Goal: Information Seeking & Learning: Learn about a topic

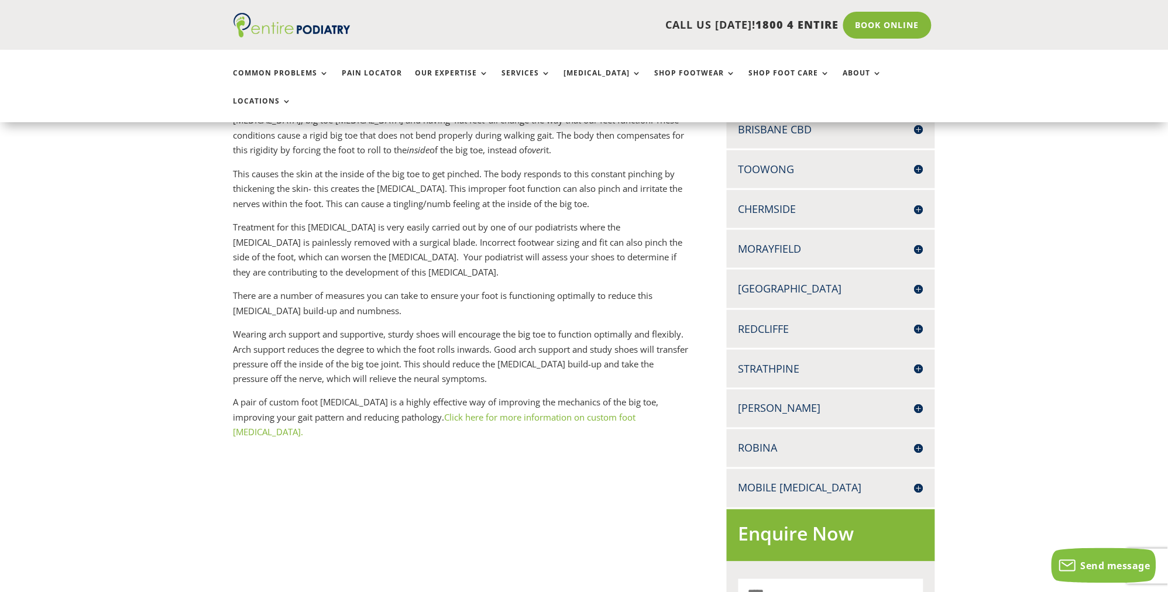
scroll to position [341, 0]
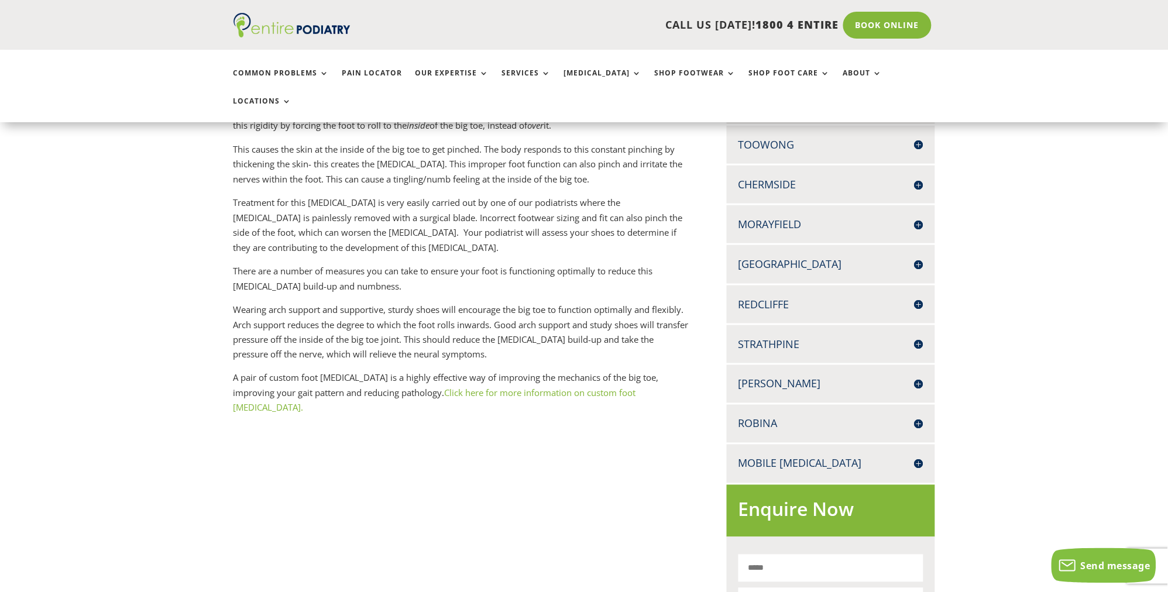
click at [535, 387] on link "Click here for more information on custom foot orthotics." at bounding box center [434, 400] width 403 height 27
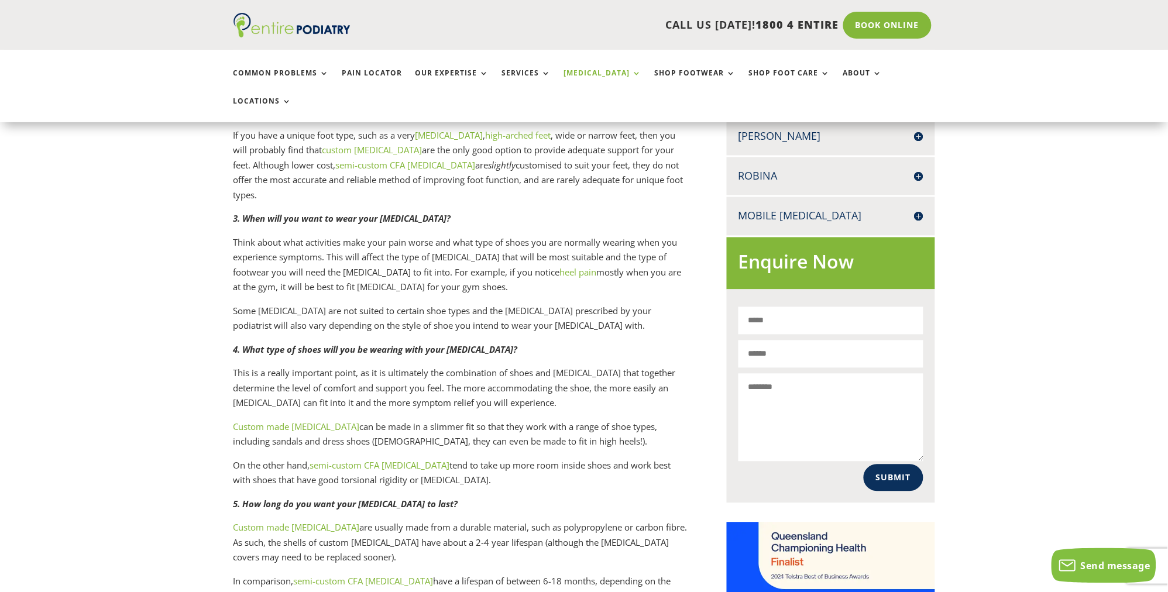
scroll to position [574, 0]
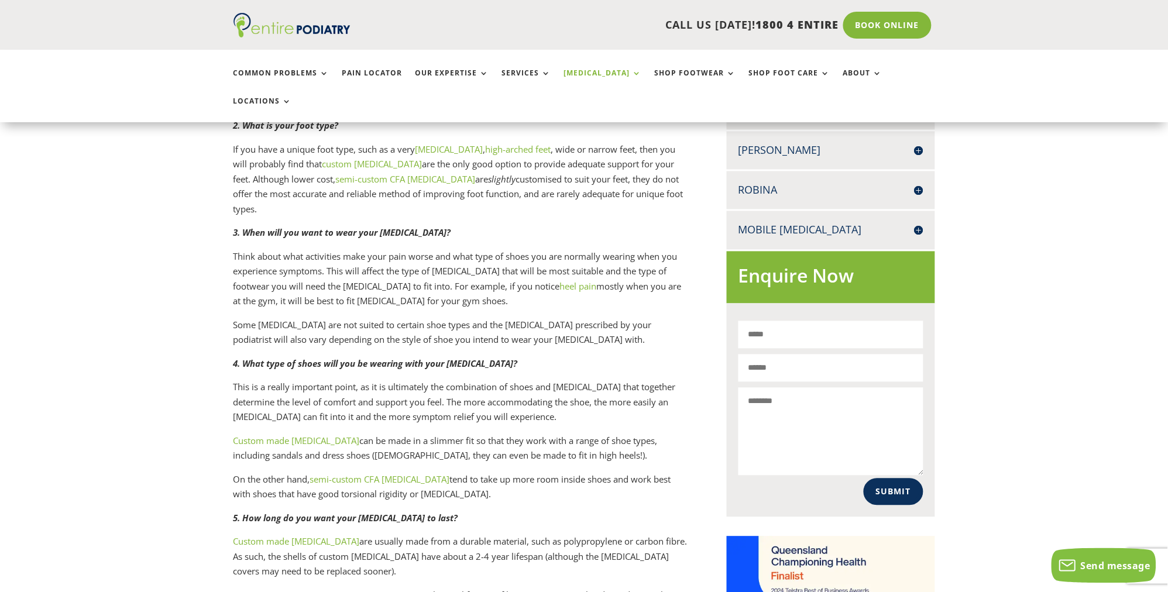
click at [288, 435] on link "Custom made orthotics" at bounding box center [296, 441] width 126 height 12
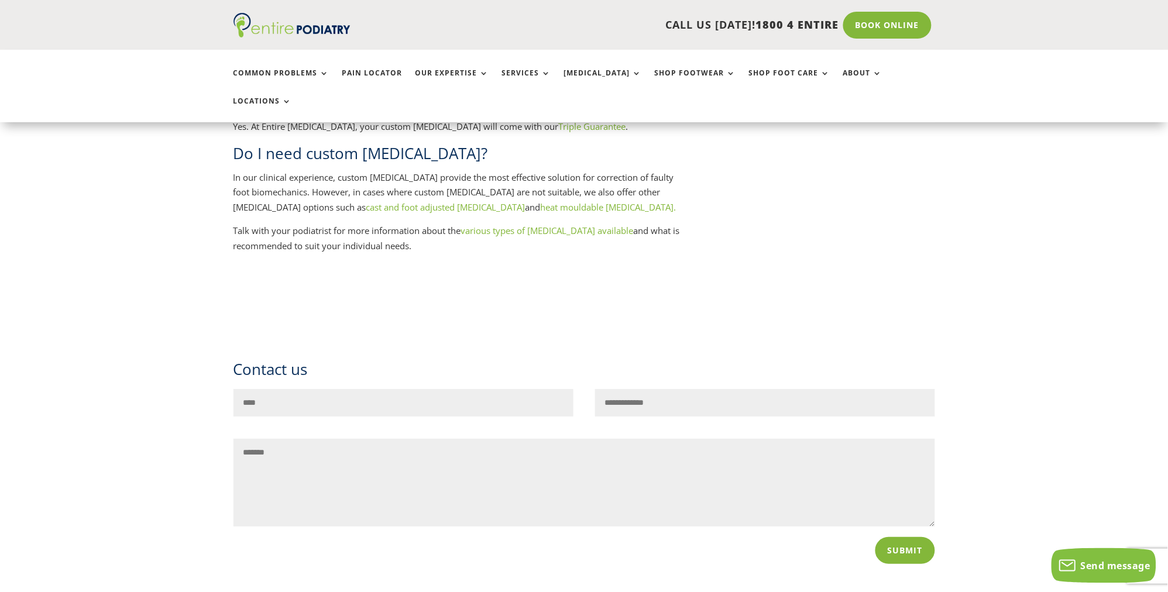
scroll to position [1278, 0]
